Goal: Task Accomplishment & Management: Manage account settings

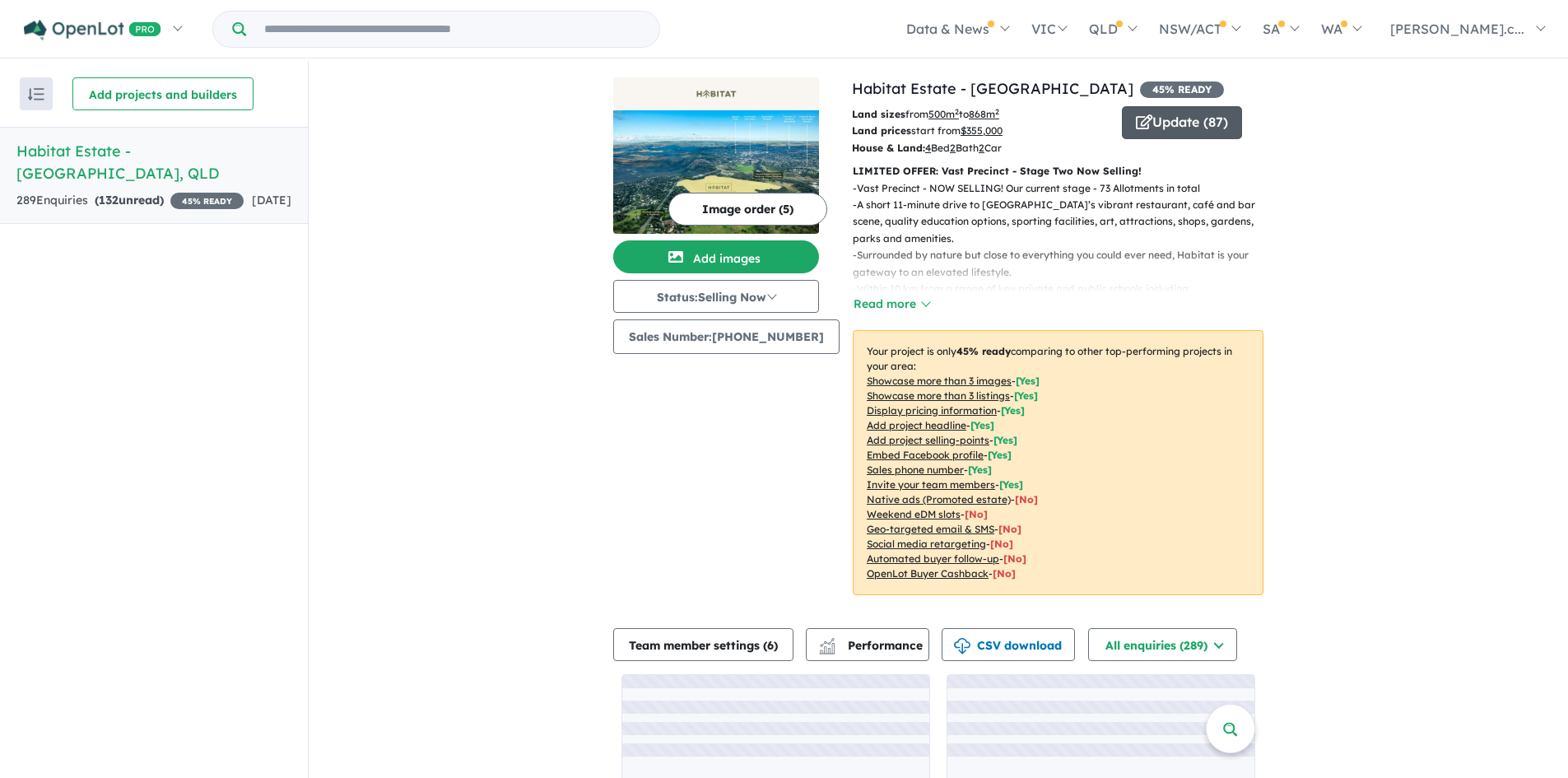
click at [1178, 114] on button "Update ( 87 )" at bounding box center [1182, 123] width 120 height 33
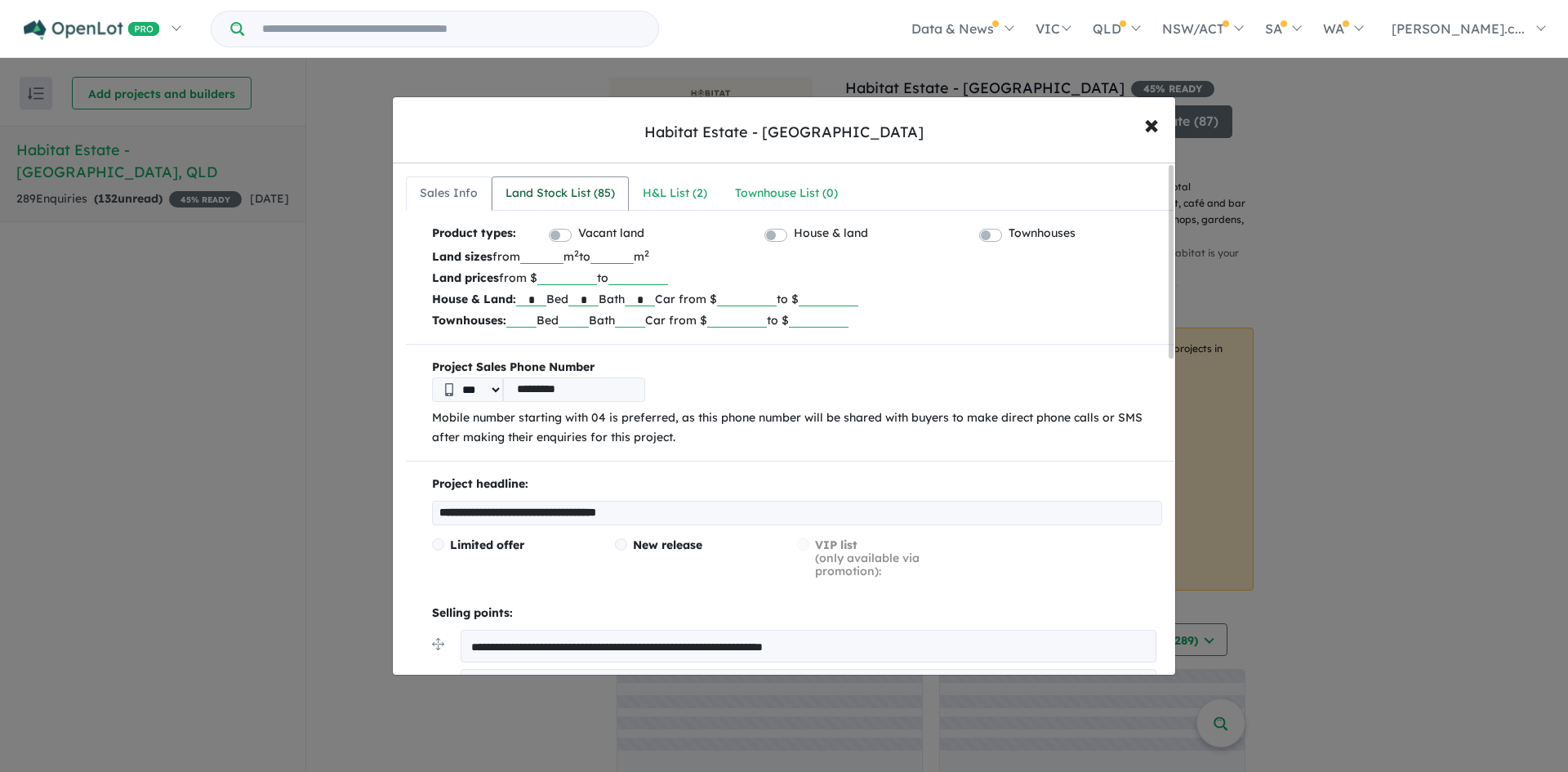
click at [589, 194] on div "Land Stock List ( 85 )" at bounding box center [560, 193] width 109 height 19
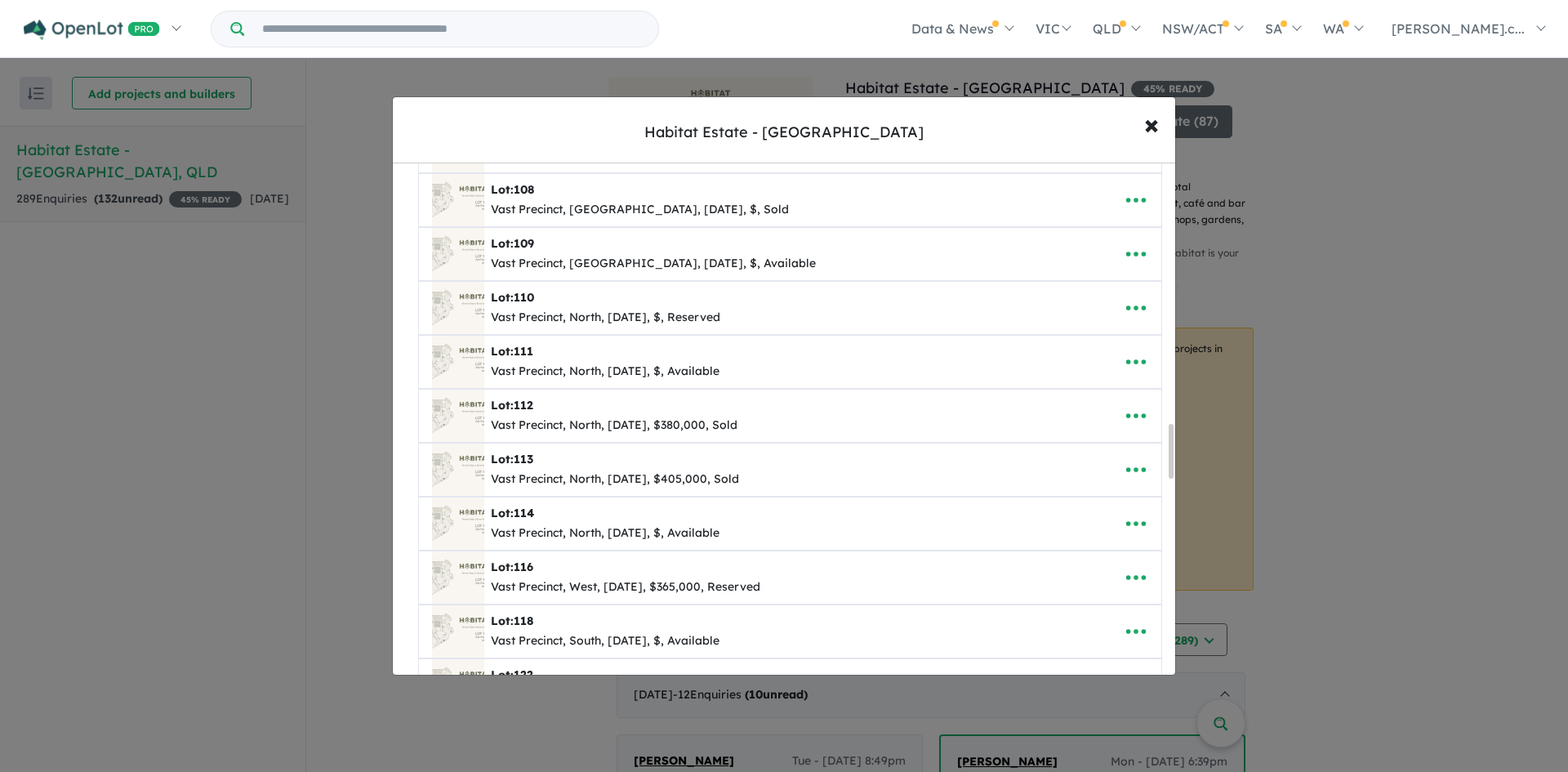
scroll to position [2452, 0]
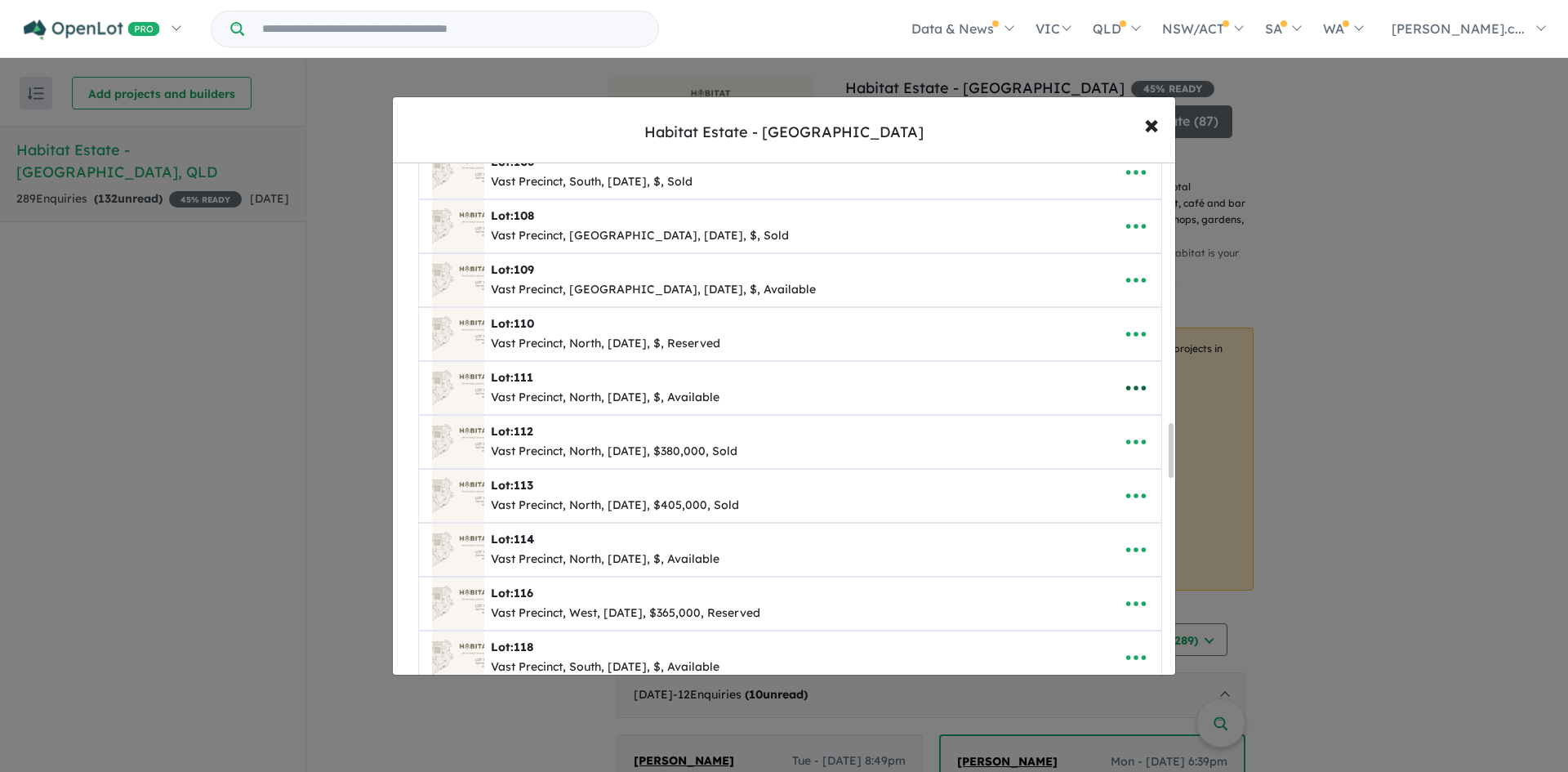
click at [1124, 380] on icon "button" at bounding box center [1136, 388] width 25 height 25
click at [1128, 407] on div "Lot: [STREET_ADDRESS][DATE], $, Available Edit Remove Copy" at bounding box center [790, 388] width 742 height 52
click at [1131, 390] on icon "button" at bounding box center [1136, 388] width 19 height 5
click at [1124, 440] on link "Edit" at bounding box center [1100, 428] width 121 height 37
select select "*****"
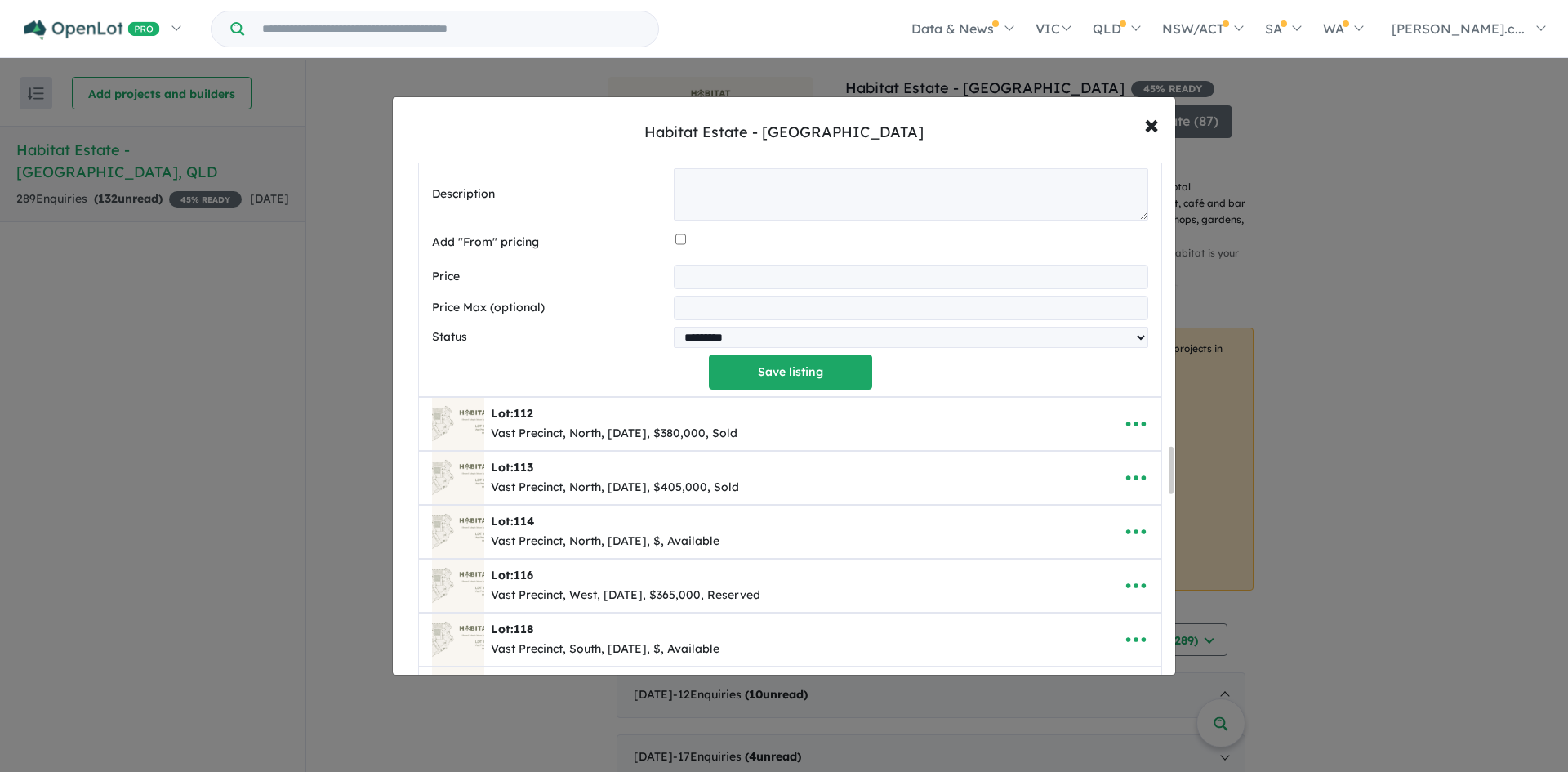
scroll to position [3269, 0]
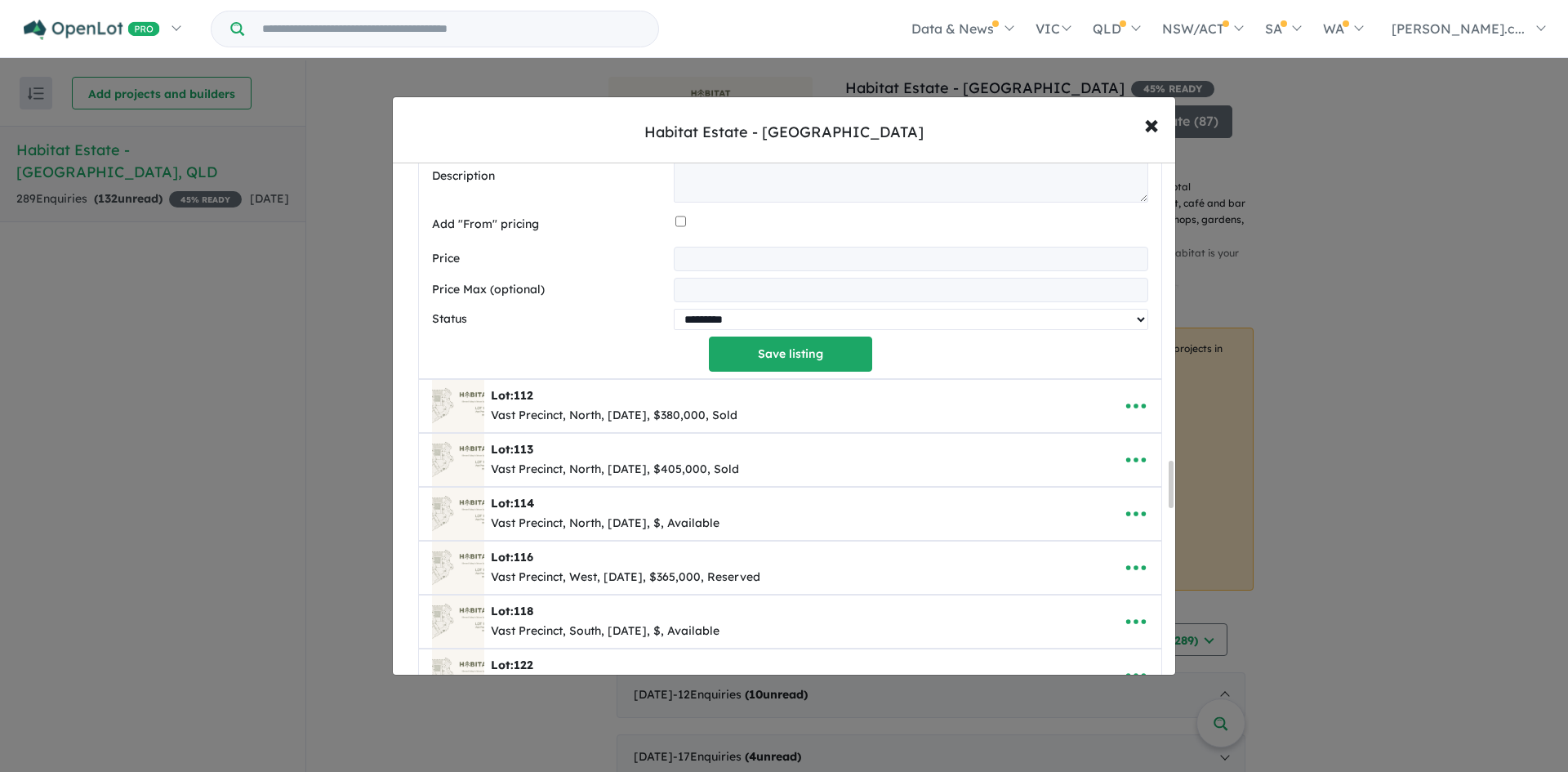
click at [684, 325] on select "********* ******** **** ******" at bounding box center [911, 319] width 474 height 21
select select "********"
click at [674, 311] on select "********* ******** **** ******" at bounding box center [911, 319] width 474 height 21
click at [757, 364] on button "Save listing" at bounding box center [790, 354] width 163 height 36
select select "*****"
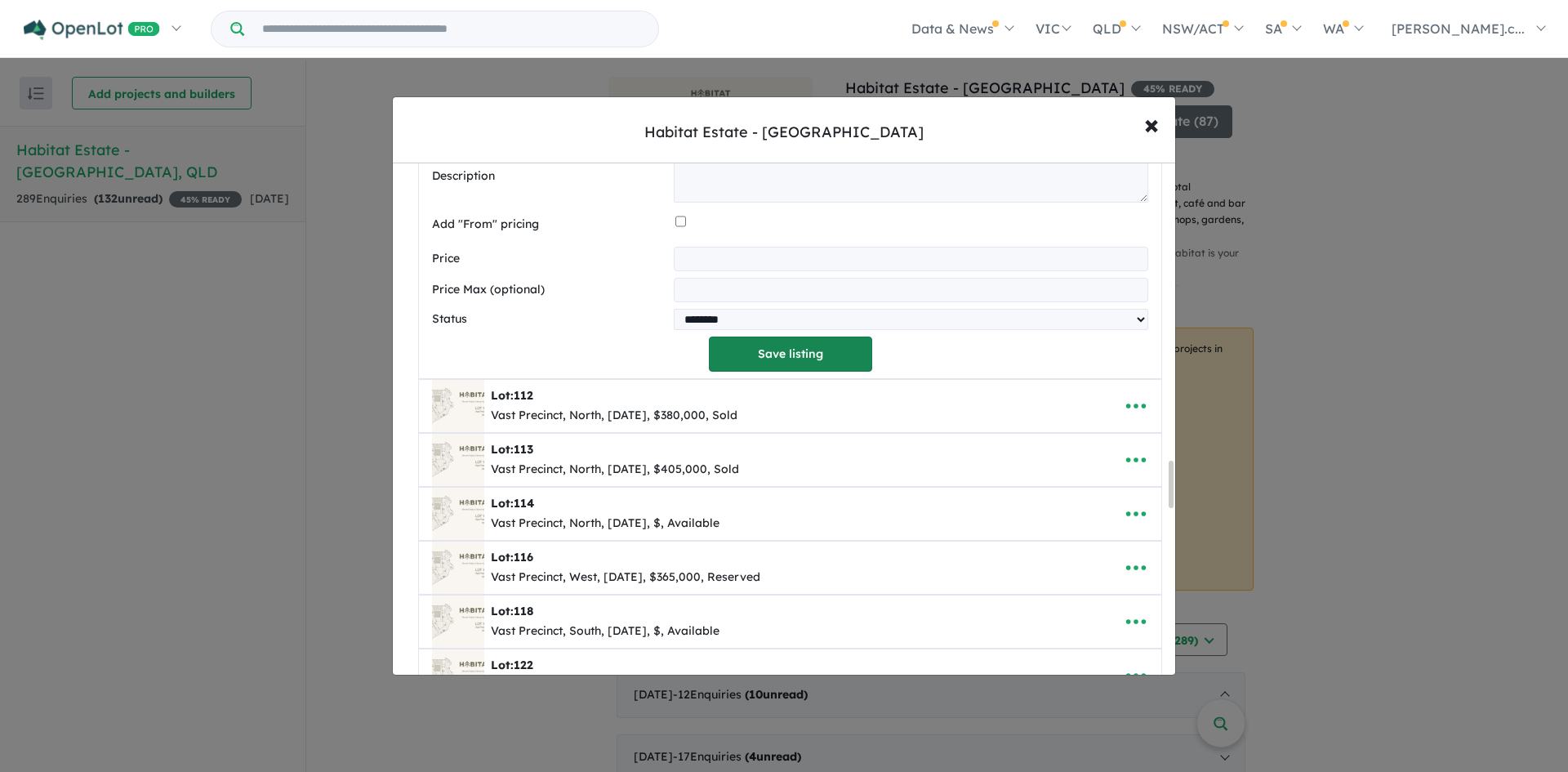
select select "********"
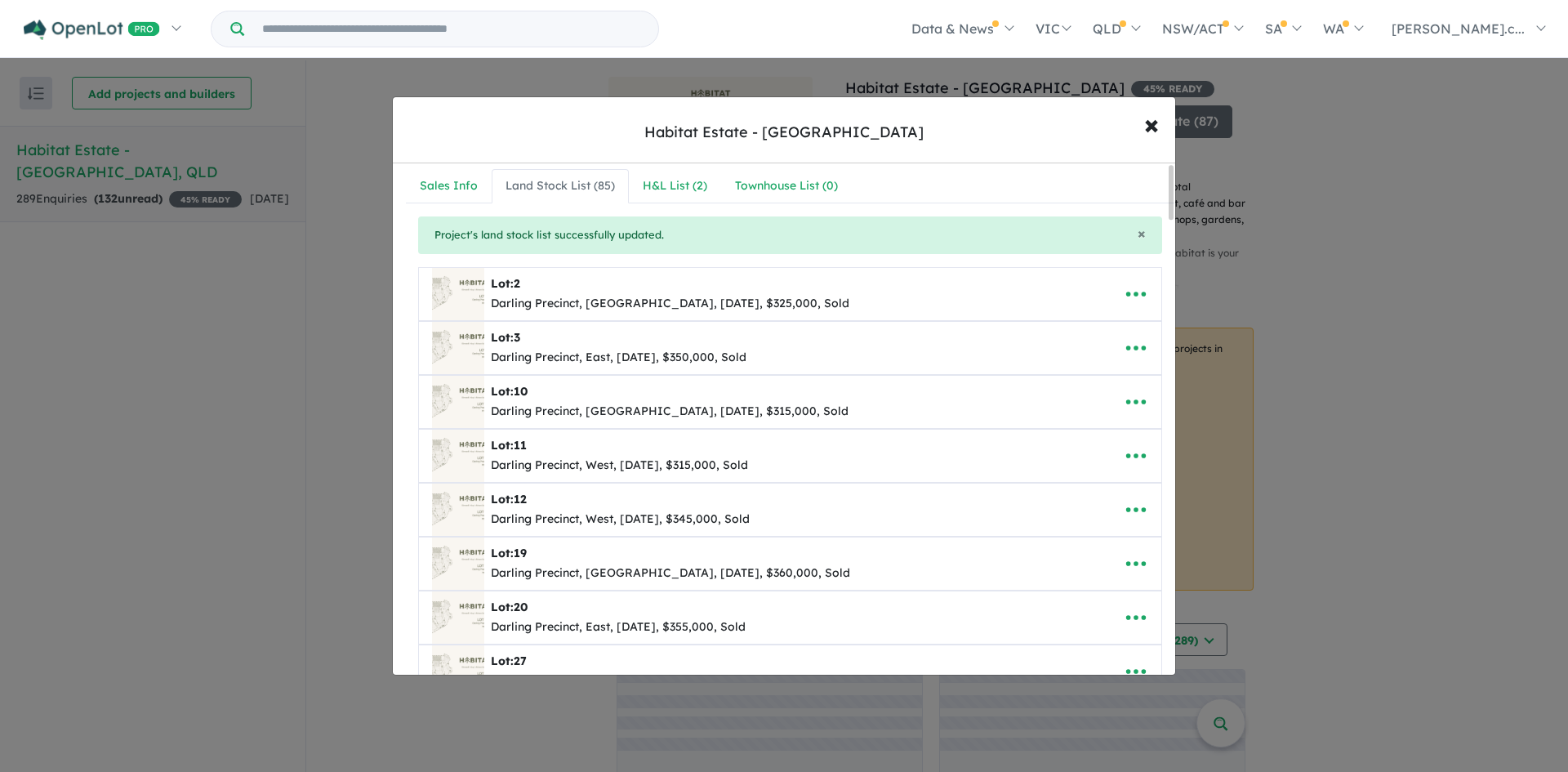
scroll to position [0, 0]
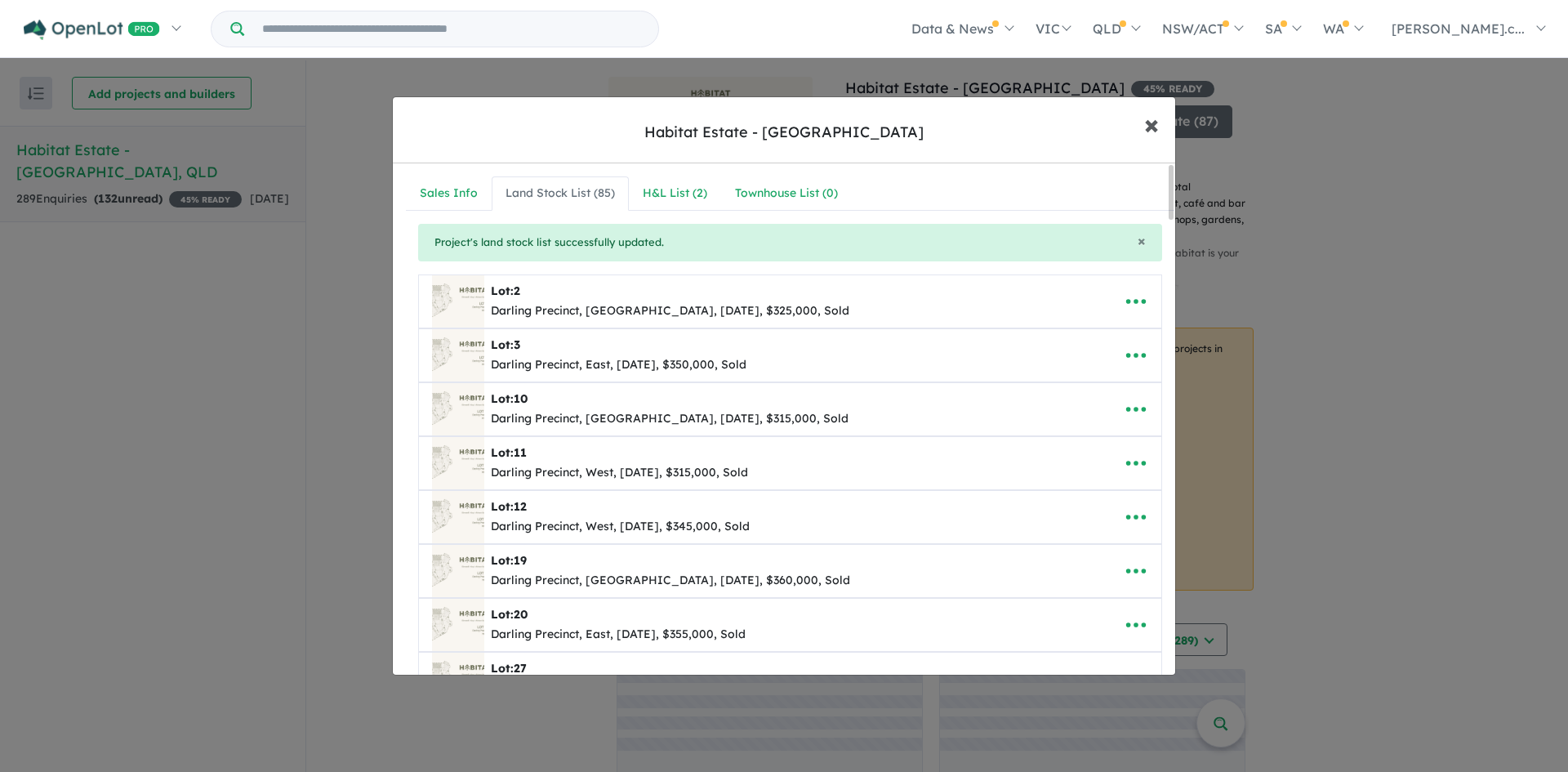
click at [1146, 129] on span "×" at bounding box center [1152, 123] width 15 height 36
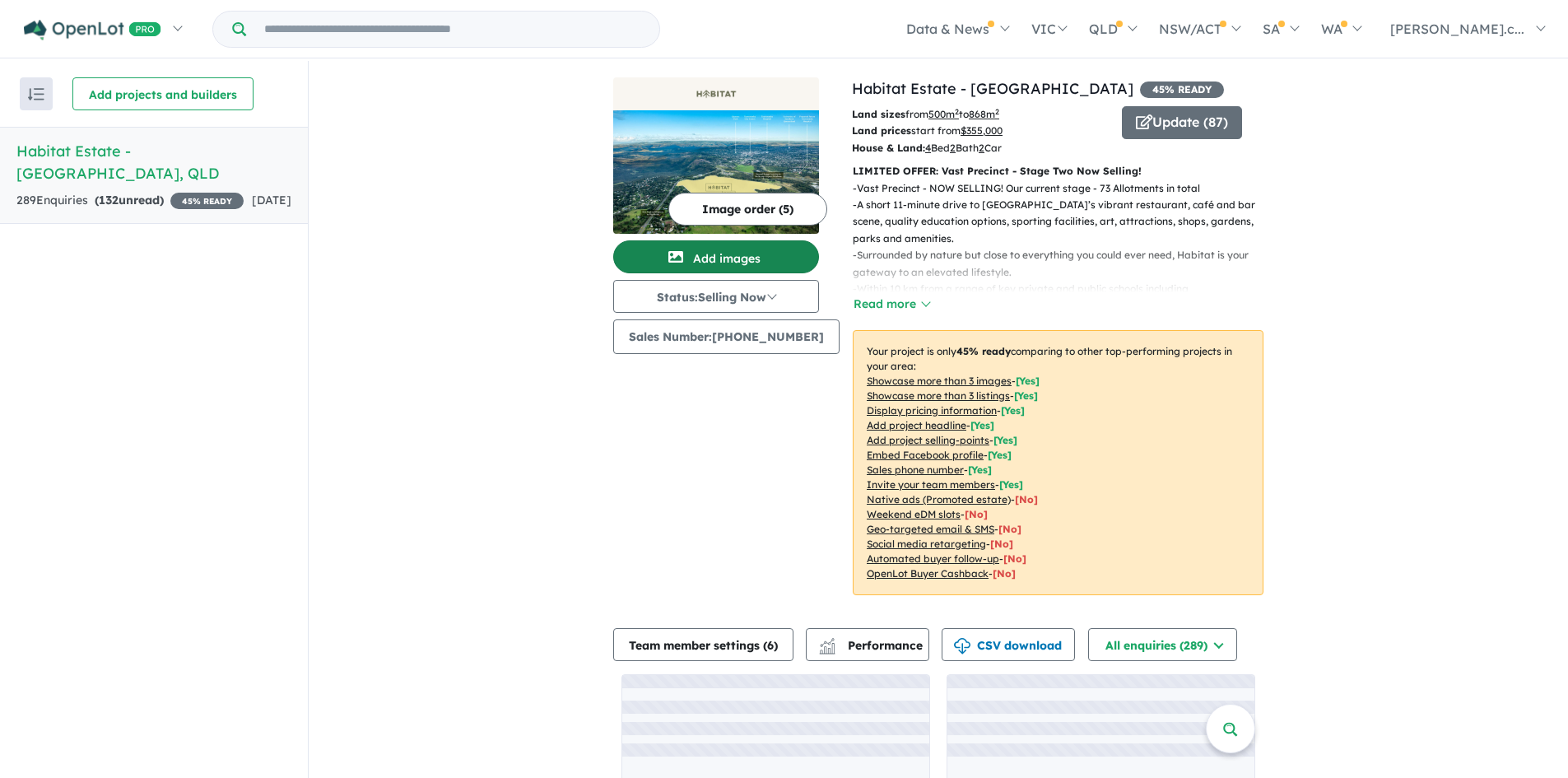
click at [744, 264] on button "Add images" at bounding box center [716, 257] width 206 height 33
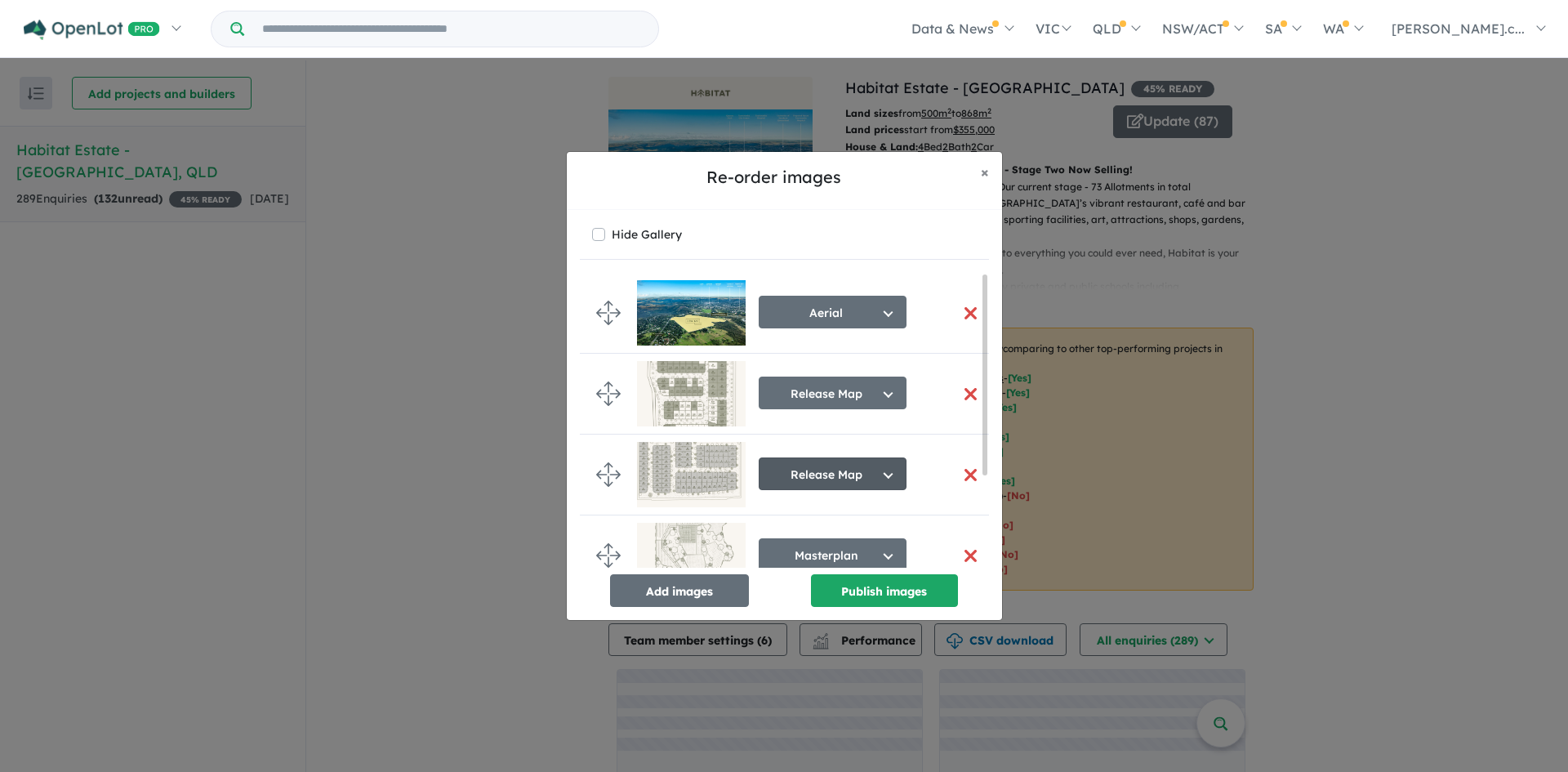
scroll to position [103, 0]
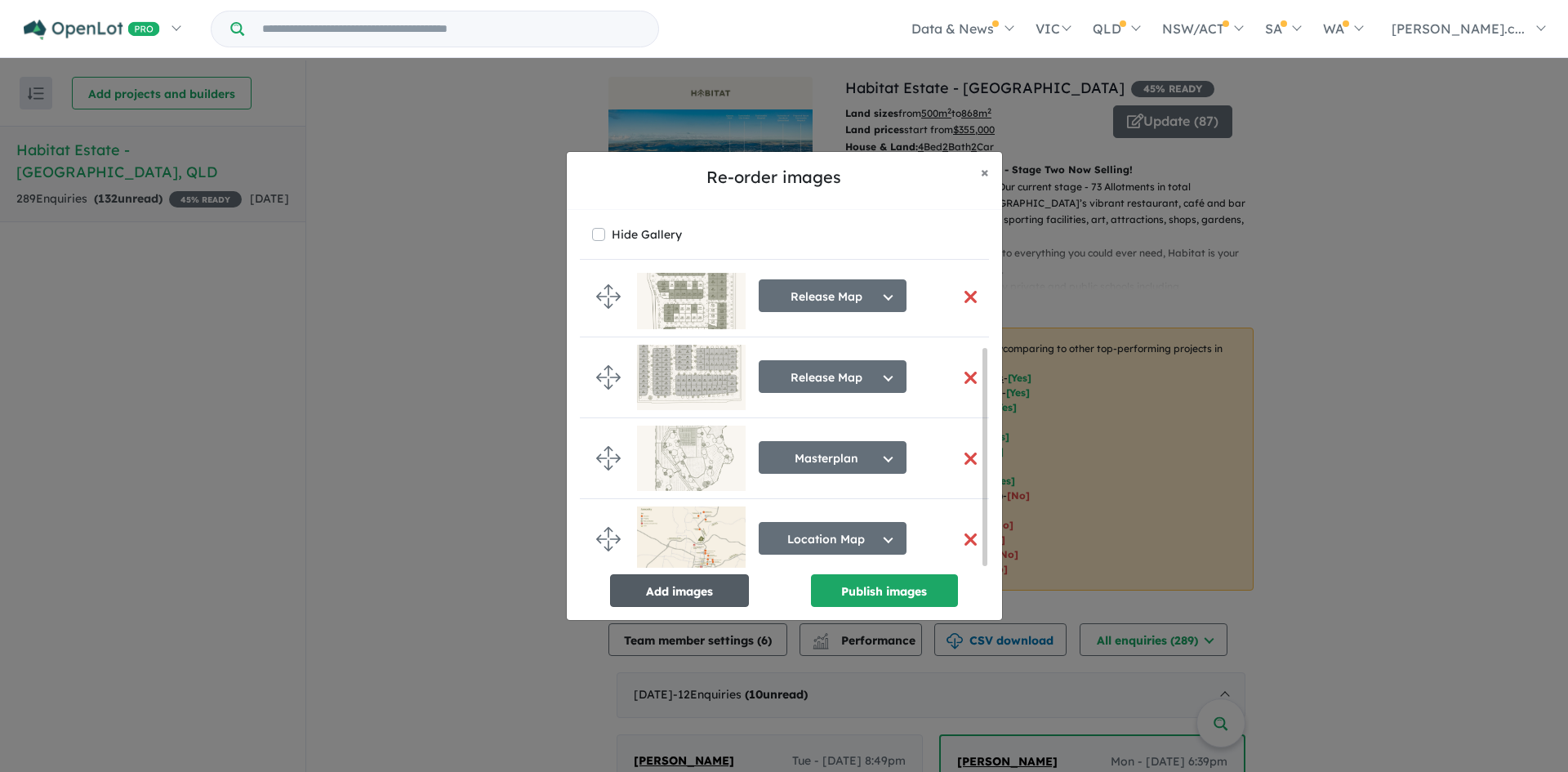
click at [728, 589] on button "Add images" at bounding box center [680, 591] width 139 height 33
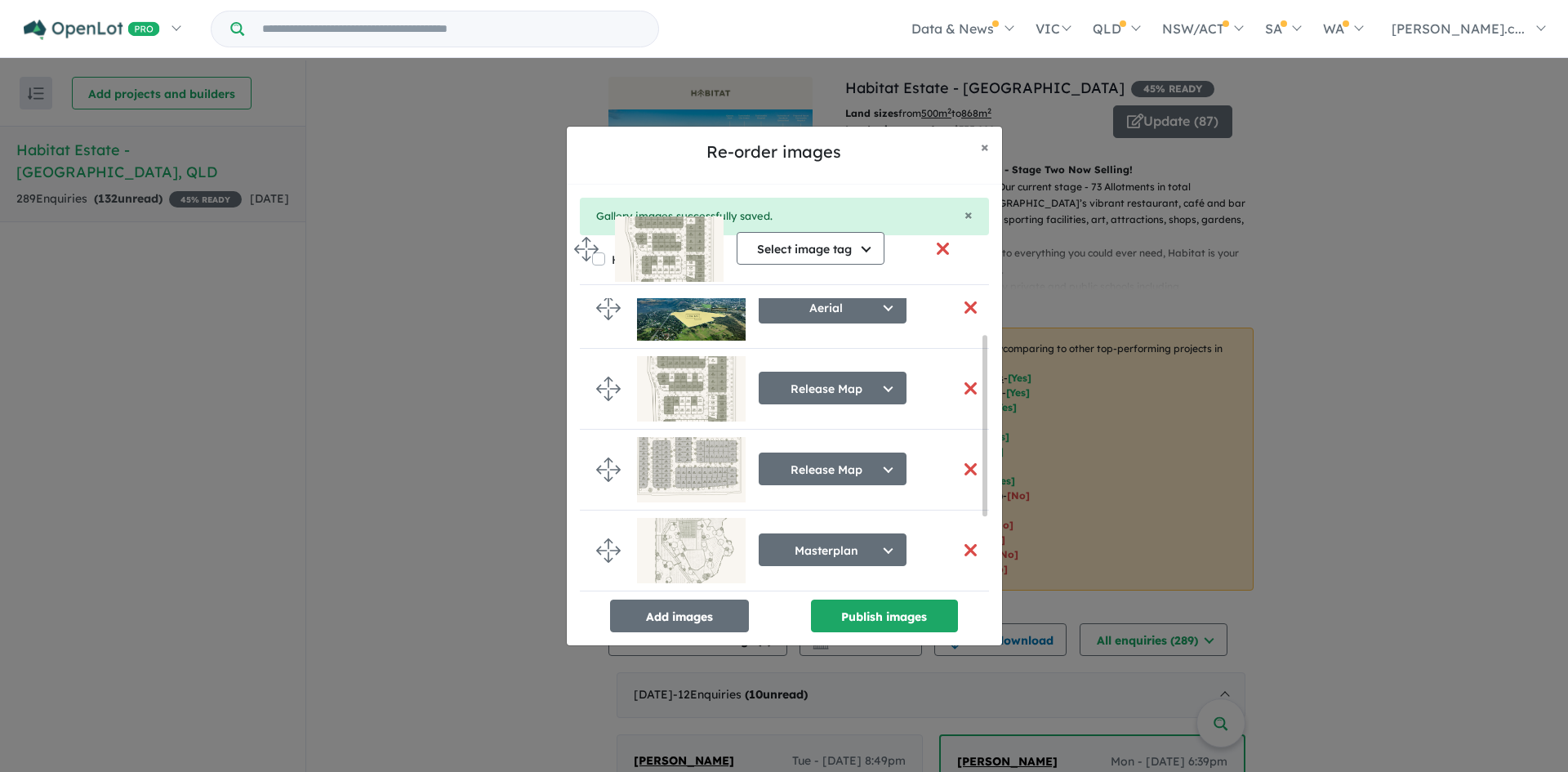
scroll to position [0, 0]
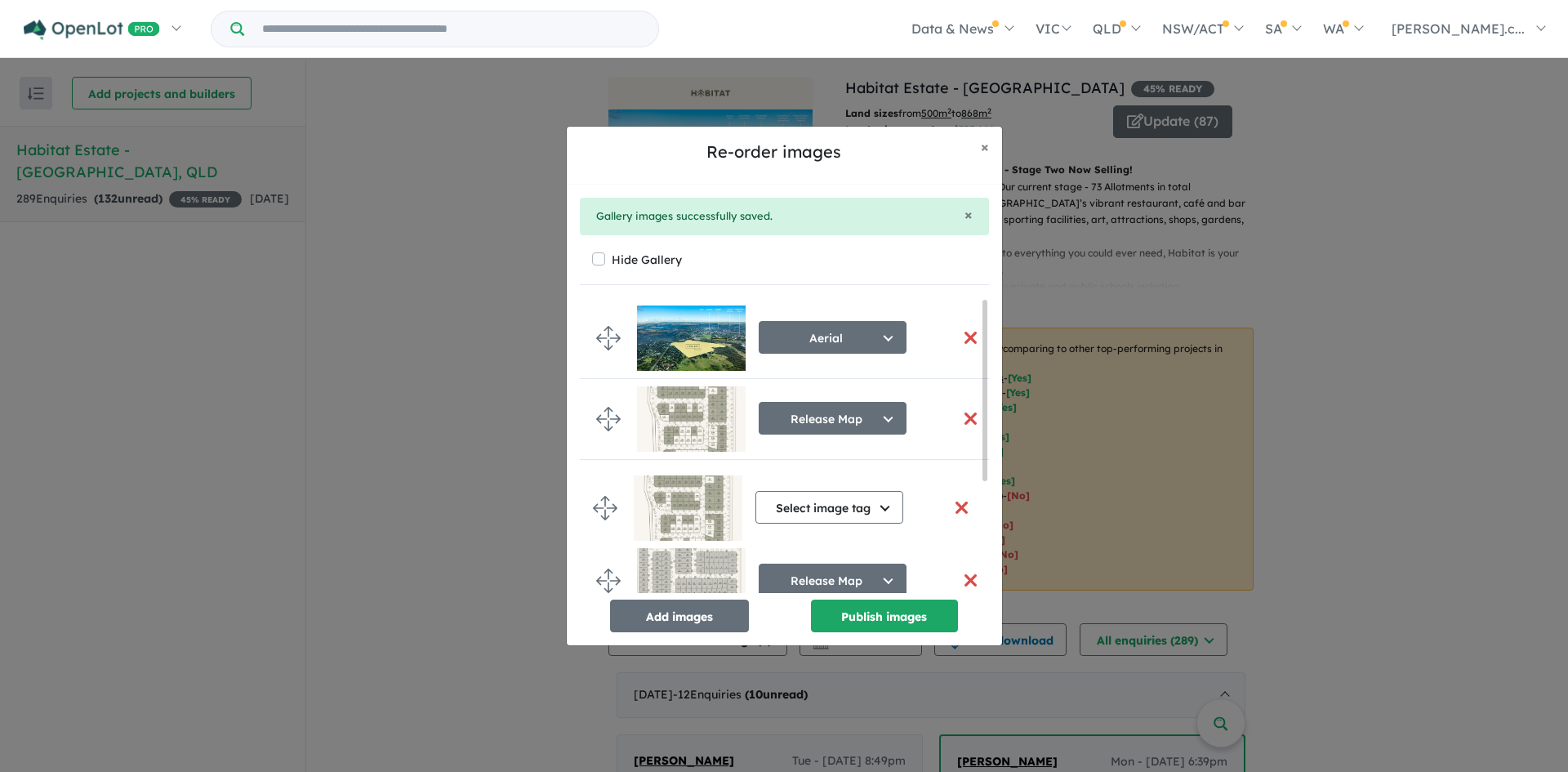
drag, startPoint x: 603, startPoint y: 561, endPoint x: 599, endPoint y: 510, distance: 51.2
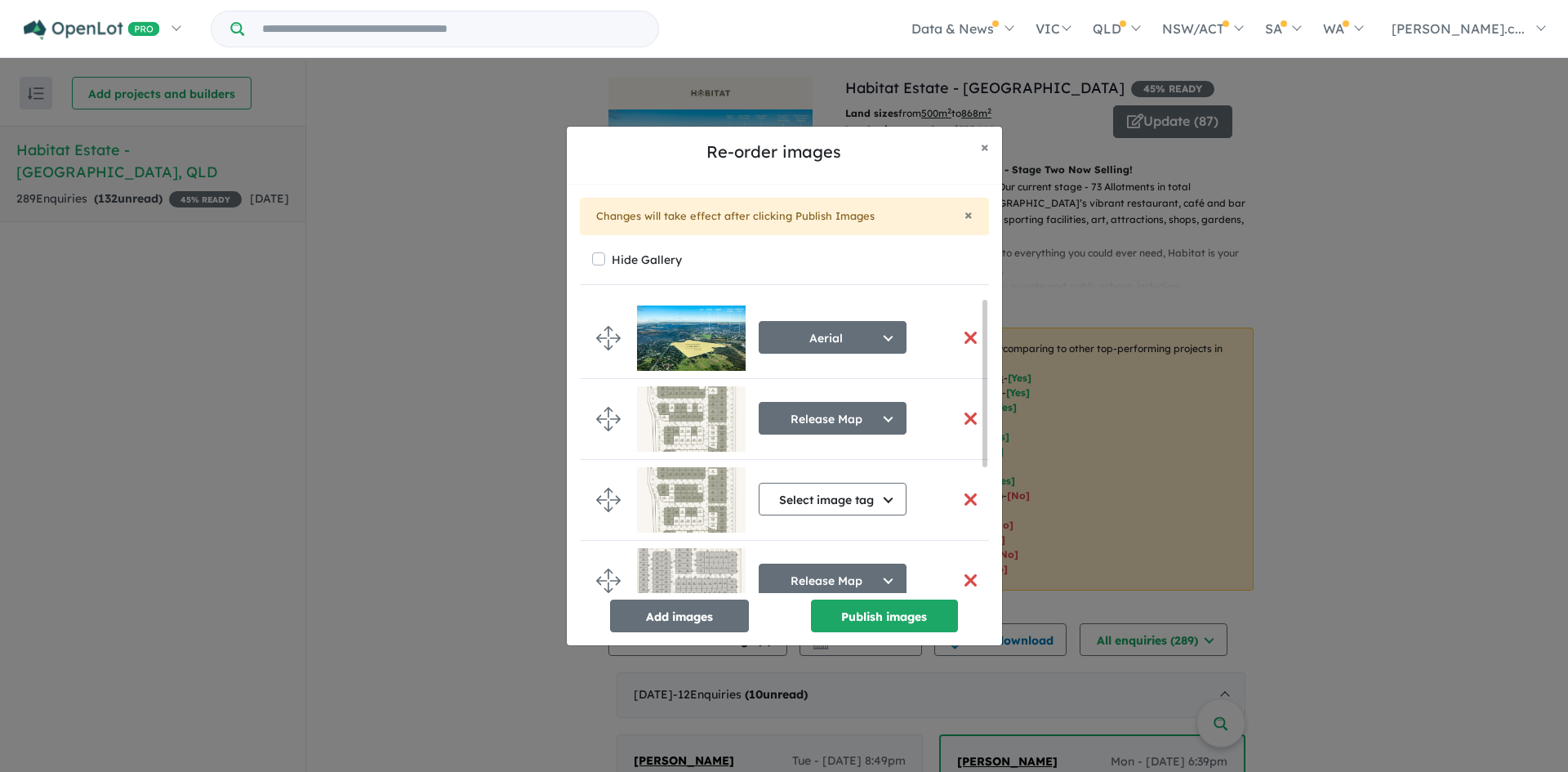
click at [973, 419] on button "button" at bounding box center [971, 419] width 35 height 36
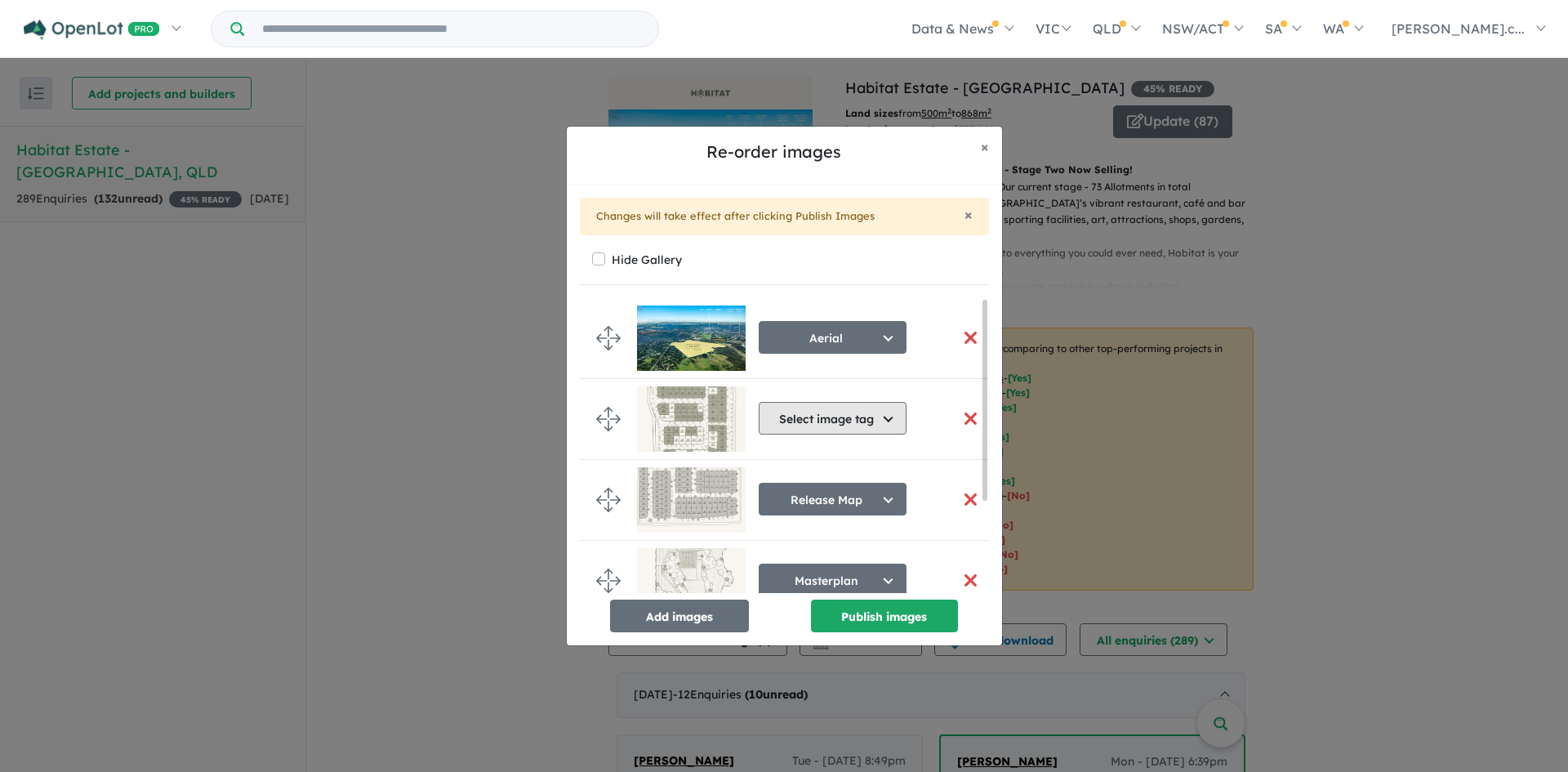
click at [854, 426] on button "Select image tag" at bounding box center [833, 419] width 148 height 33
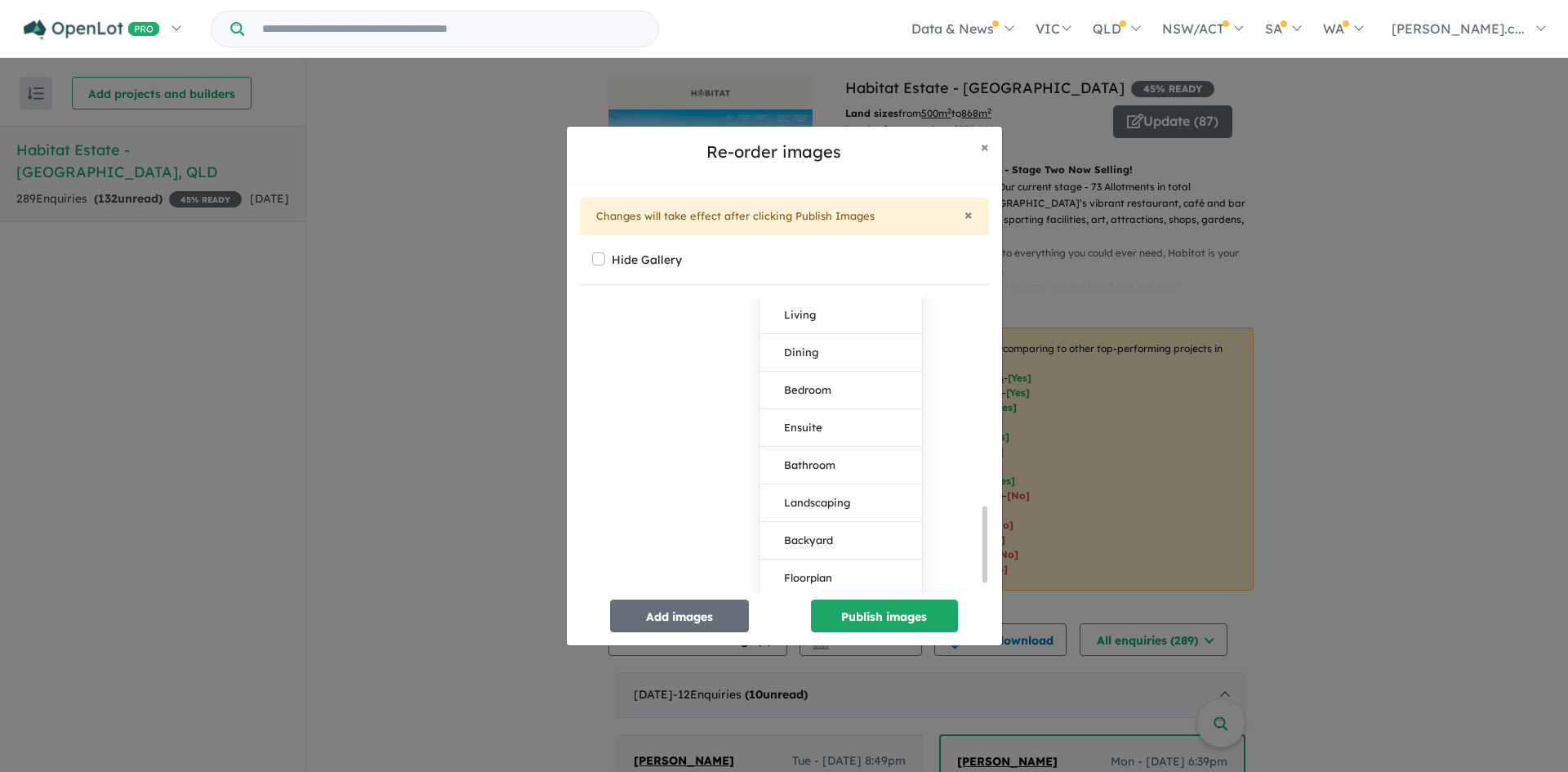
scroll to position [852, 0]
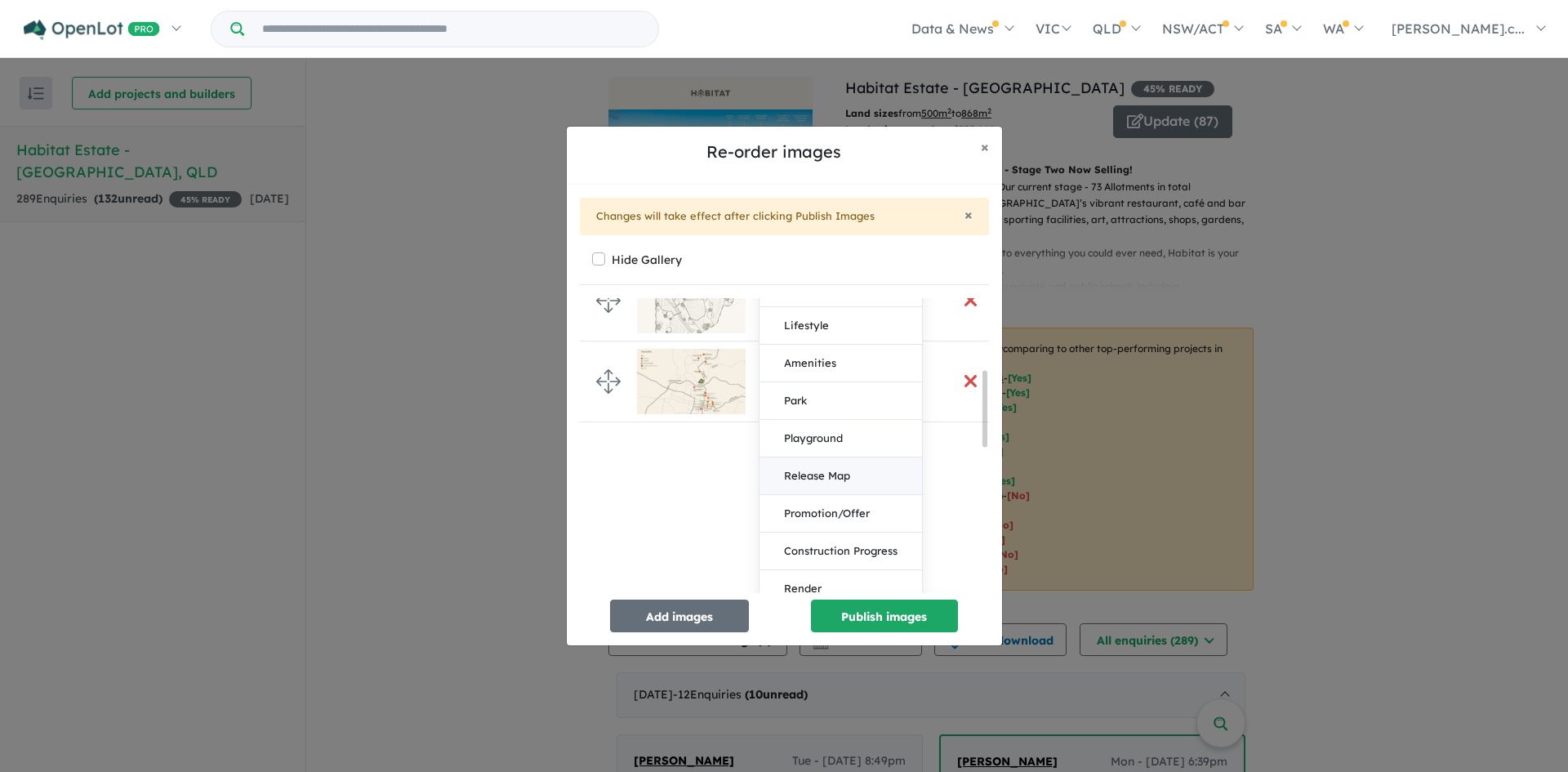
click at [838, 485] on button "Release Map" at bounding box center [841, 475] width 162 height 37
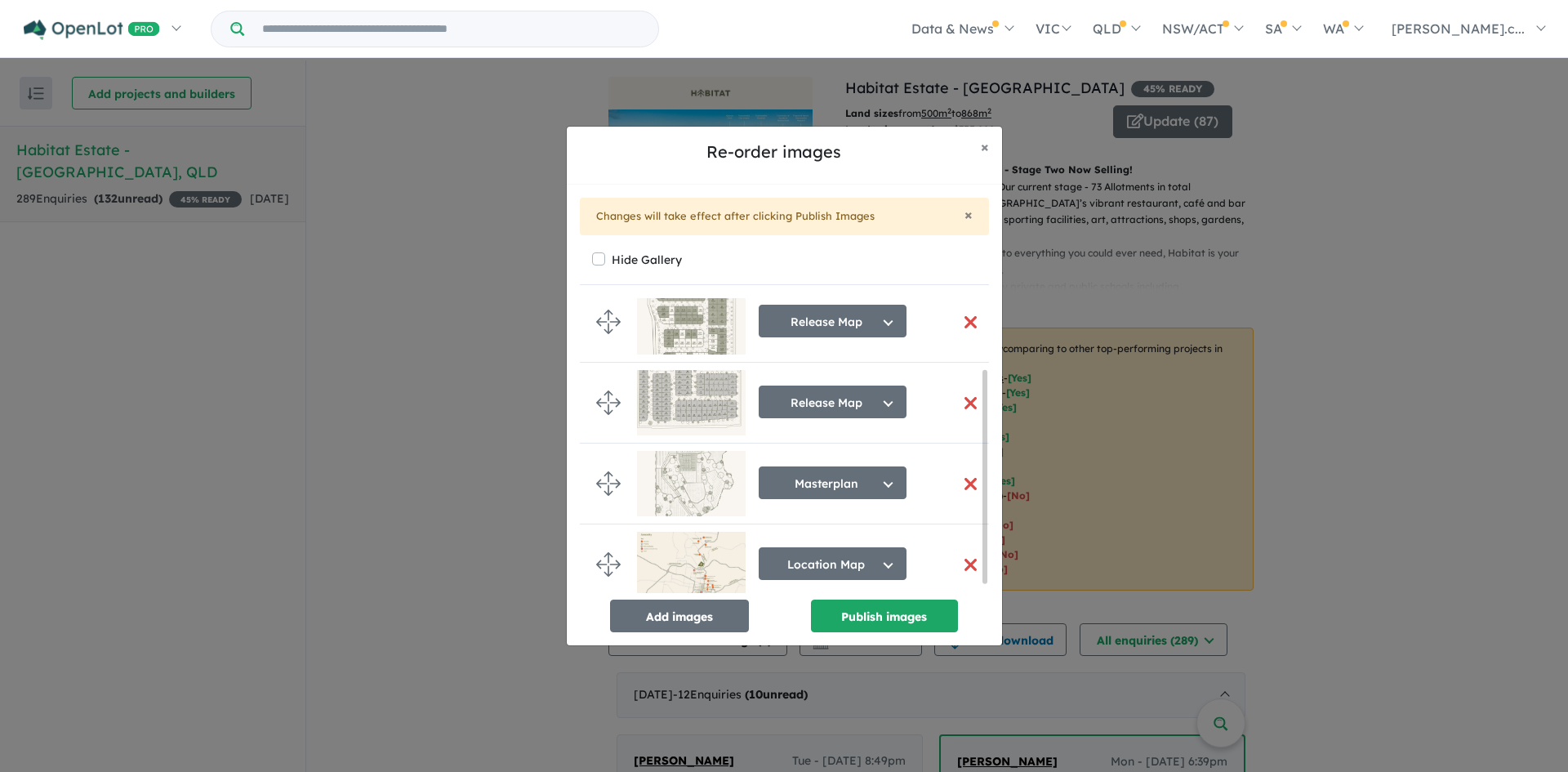
scroll to position [27, 0]
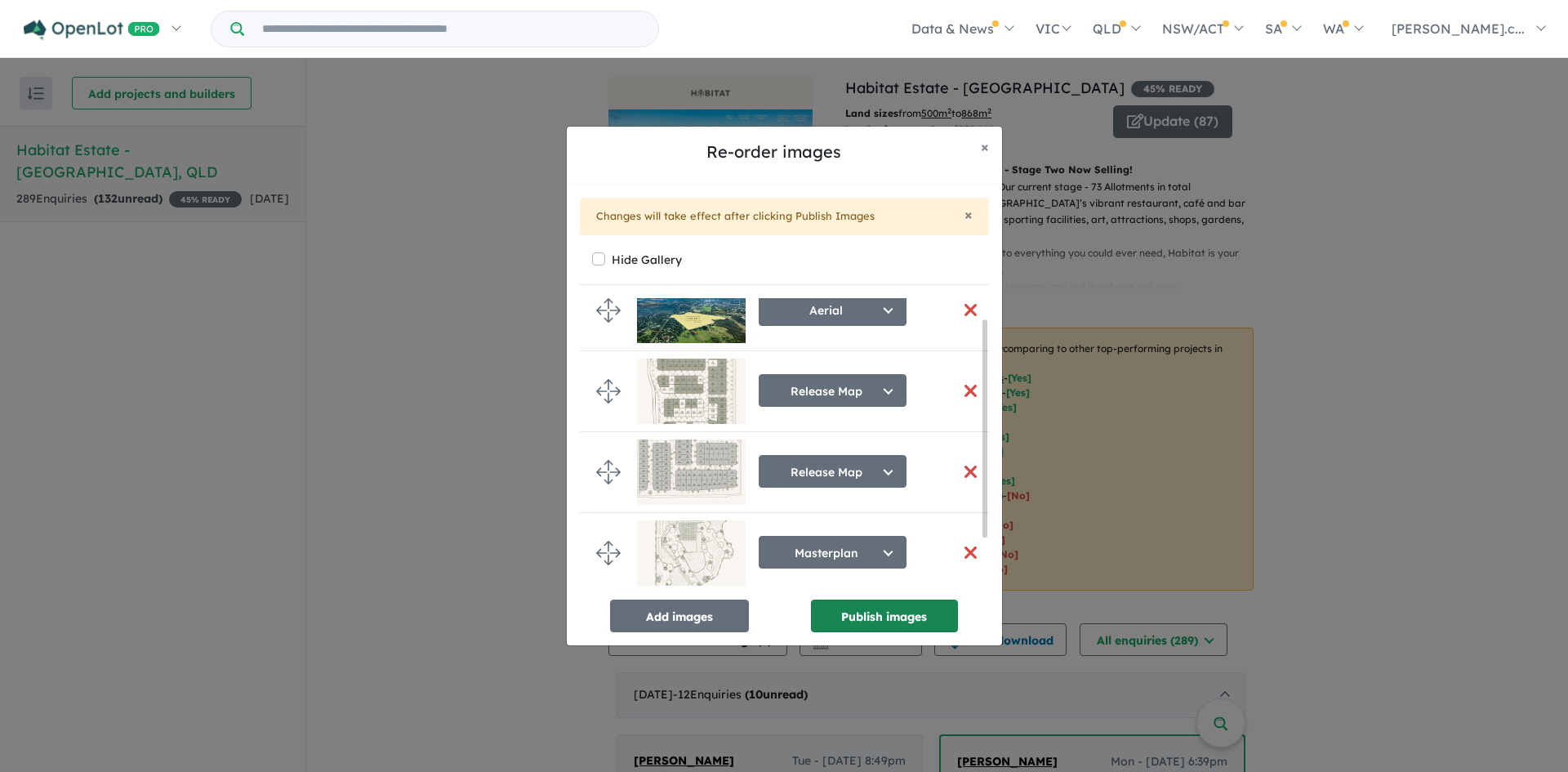
click at [907, 606] on button "Publish images" at bounding box center [884, 616] width 147 height 33
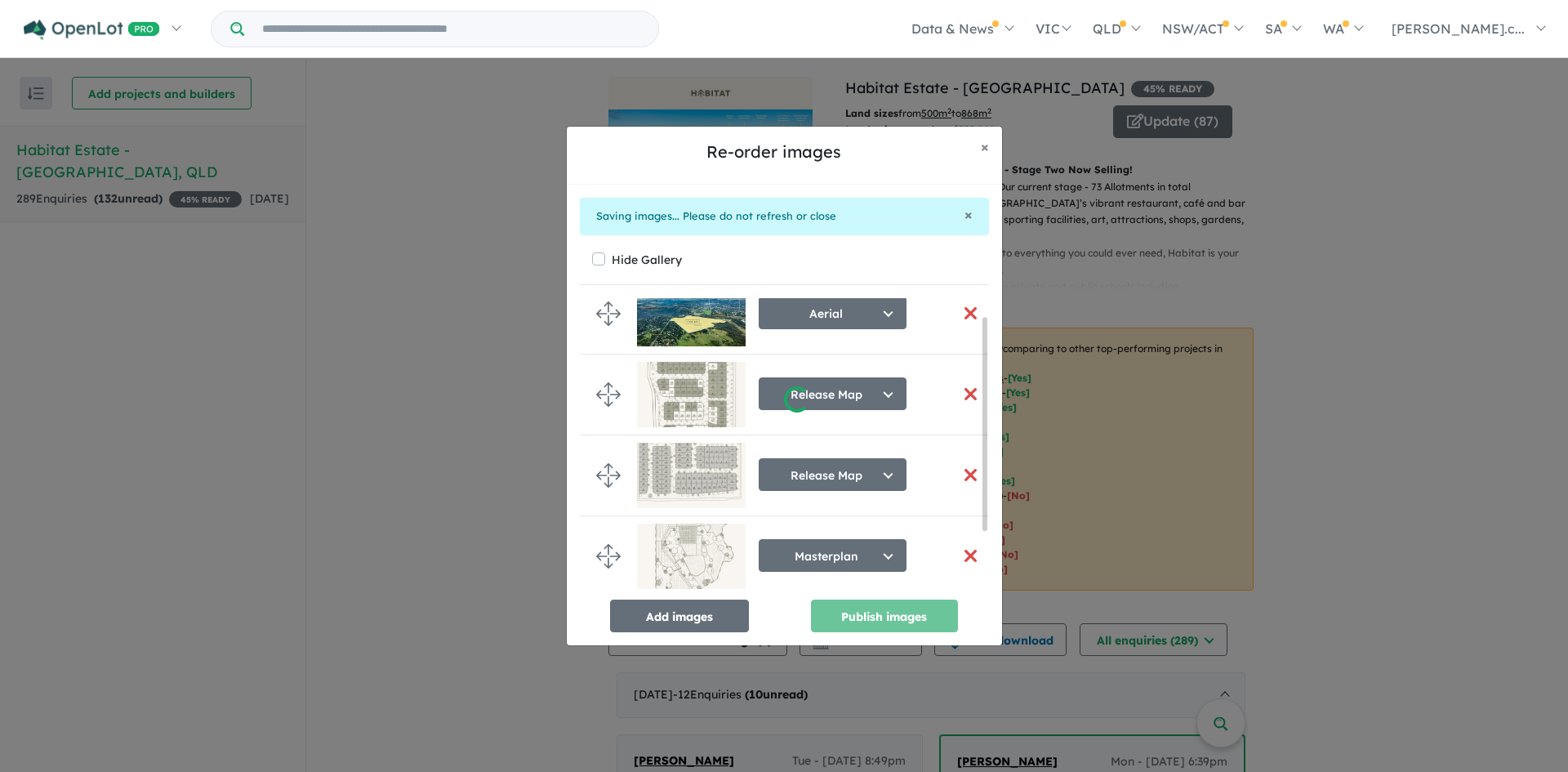
scroll to position [21, 0]
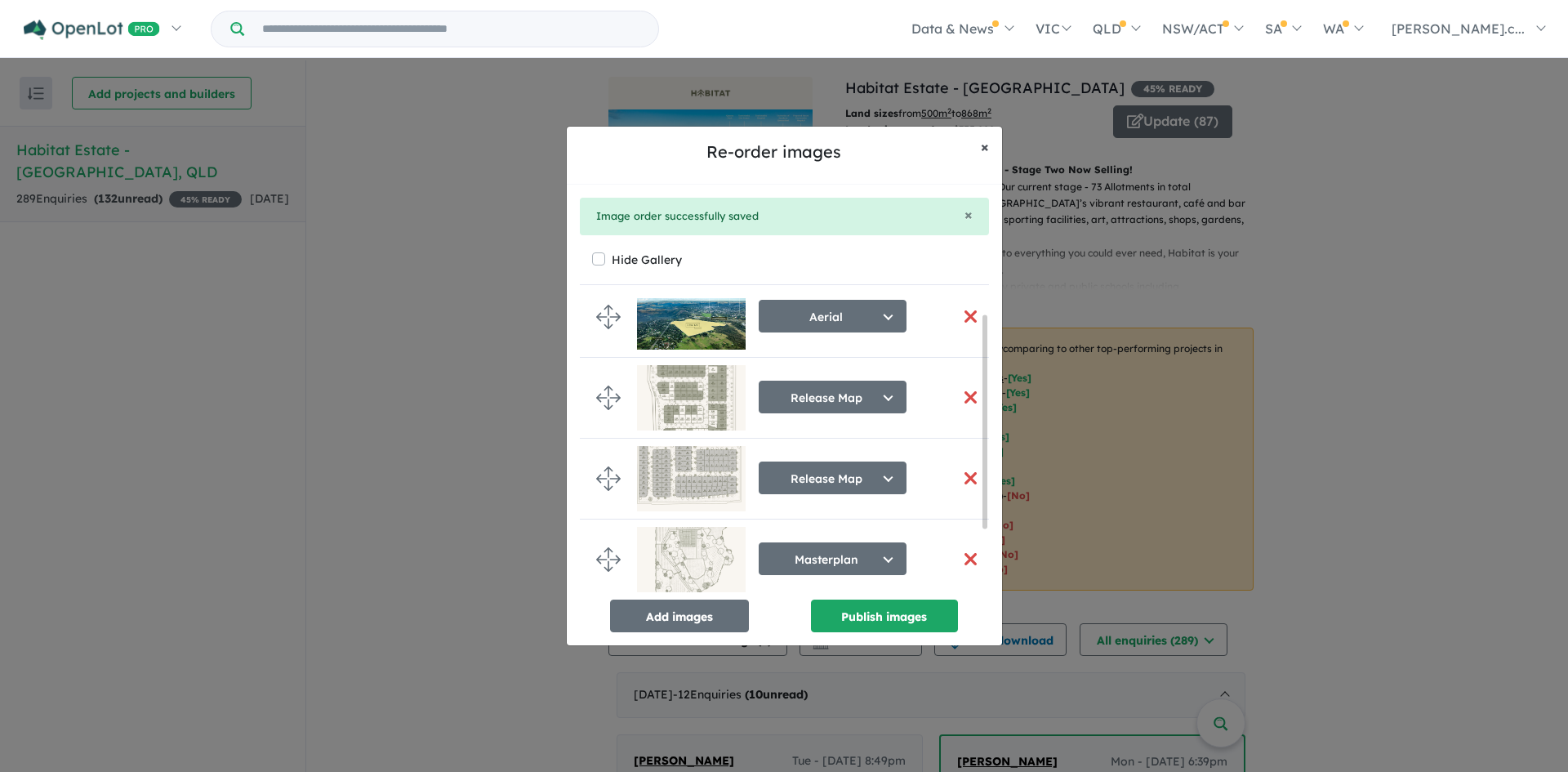
click at [992, 153] on button "× Close" at bounding box center [985, 147] width 35 height 41
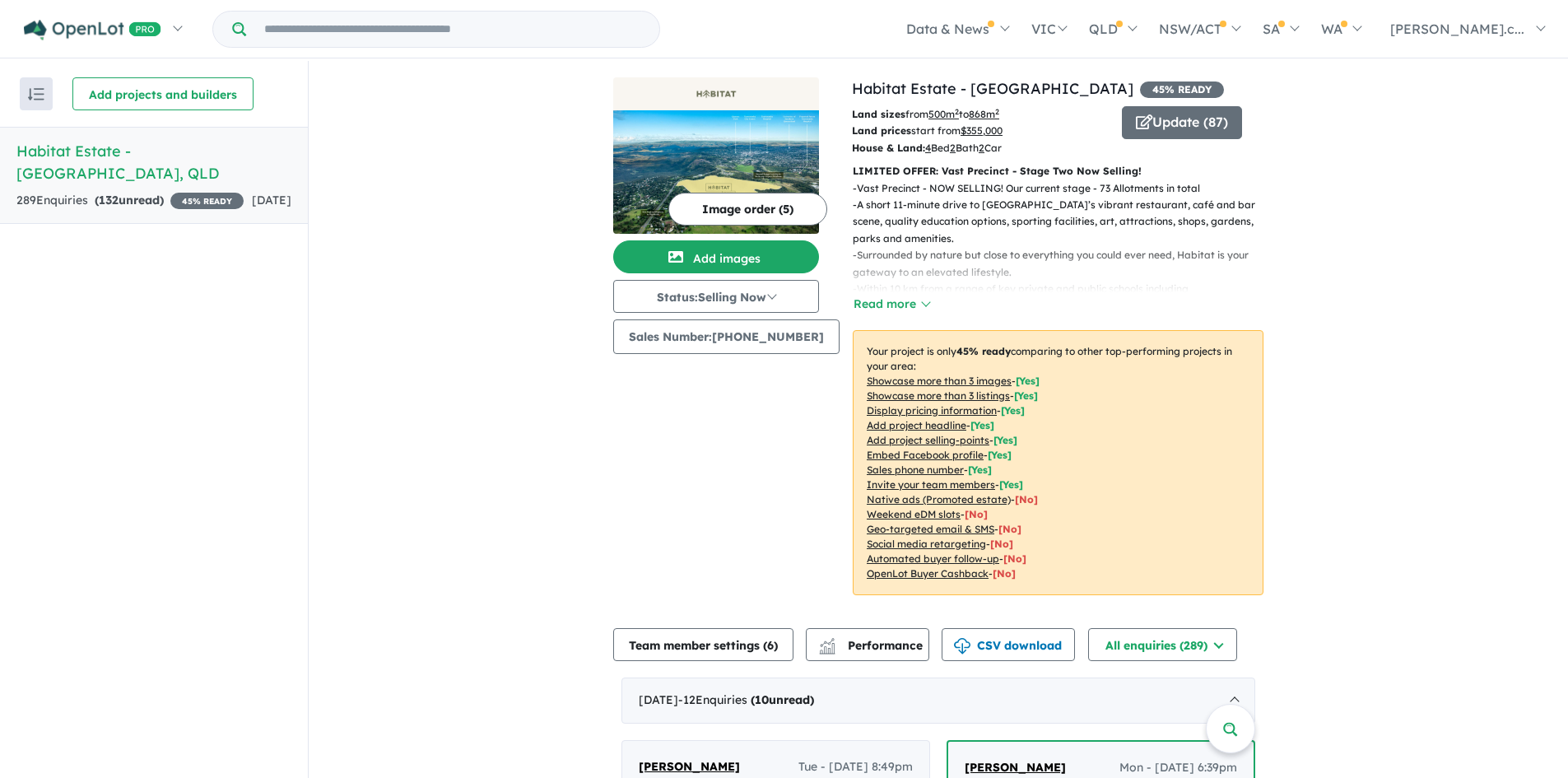
scroll to position [83, 0]
